Goal: Answer question/provide support

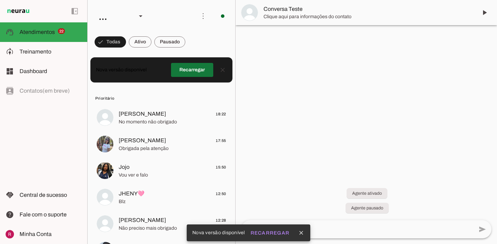
click at [203, 72] on span at bounding box center [192, 69] width 42 height 17
